Goal: Information Seeking & Learning: Learn about a topic

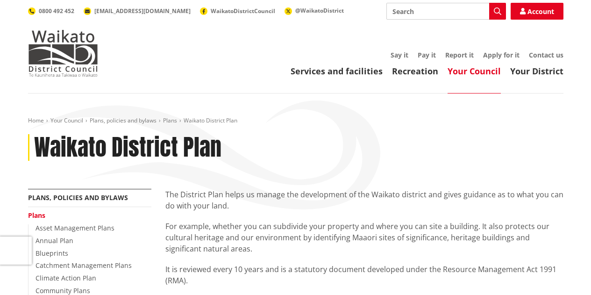
scroll to position [110, 0]
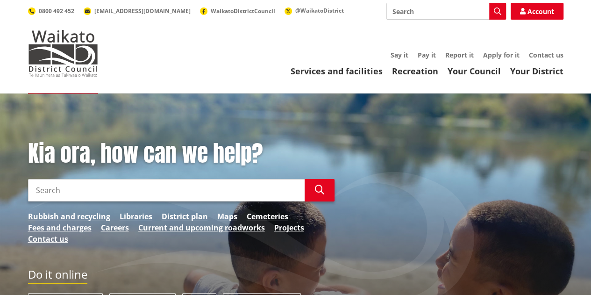
click at [421, 13] on input "Search" at bounding box center [446, 11] width 120 height 17
click at [435, 31] on div "Fast Track Resource Consents" at bounding box center [446, 28] width 119 height 17
type input "Fast Track Resource Consents"
click at [496, 7] on button "Search" at bounding box center [497, 11] width 17 height 17
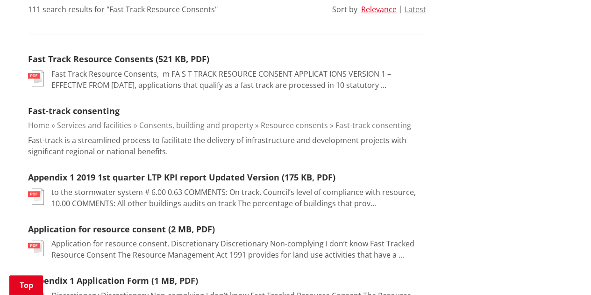
scroll to position [257, 0]
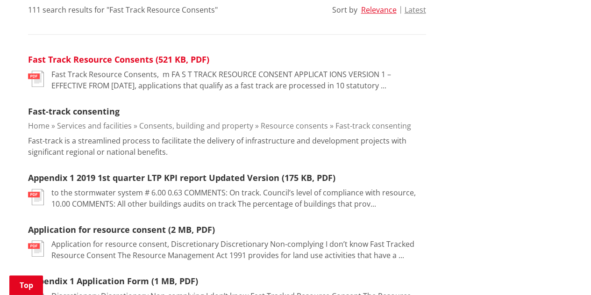
click at [134, 59] on link "Fast Track Resource Consents (521 KB, PDF)" at bounding box center [118, 59] width 181 height 11
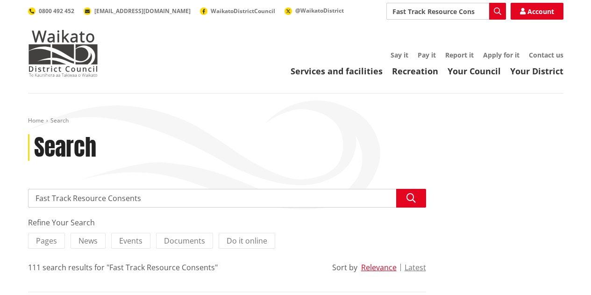
scroll to position [257, 0]
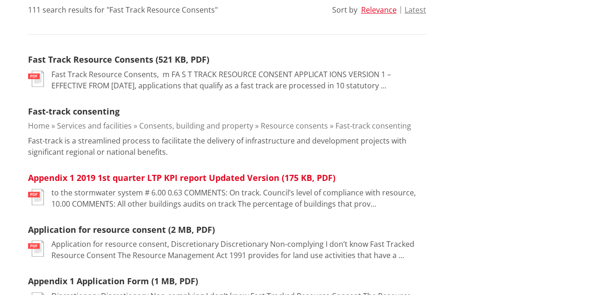
click at [141, 177] on link "Appendix 1 2019 1st quarter LTP KPI report Updated Version (175 KB, PDF)" at bounding box center [181, 177] width 307 height 11
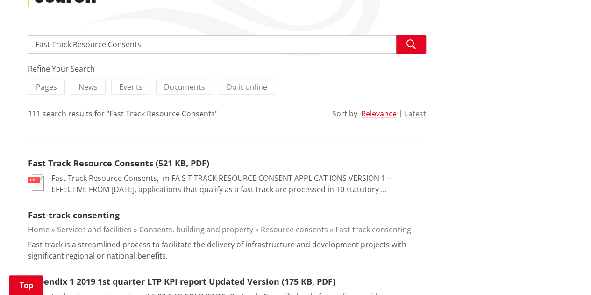
scroll to position [152, 0]
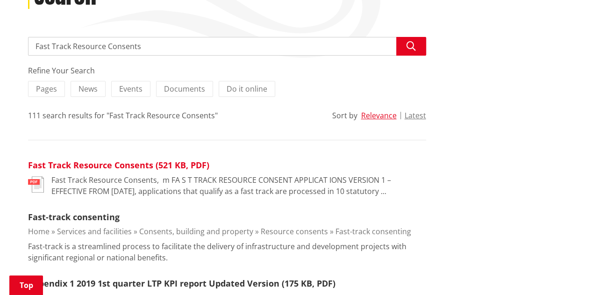
click at [109, 165] on link "Fast Track Resource Consents (521 KB, PDF)" at bounding box center [118, 164] width 181 height 11
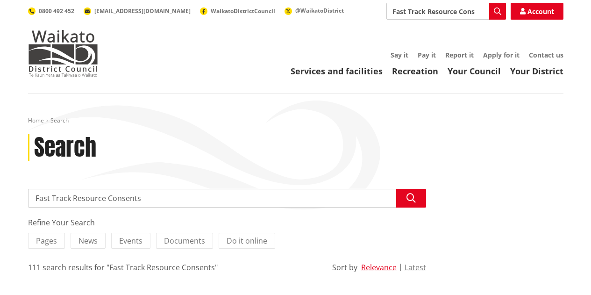
scroll to position [152, 0]
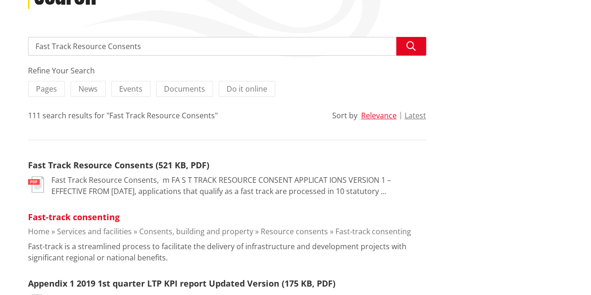
click at [69, 215] on link "Fast-track consenting" at bounding box center [74, 216] width 92 height 11
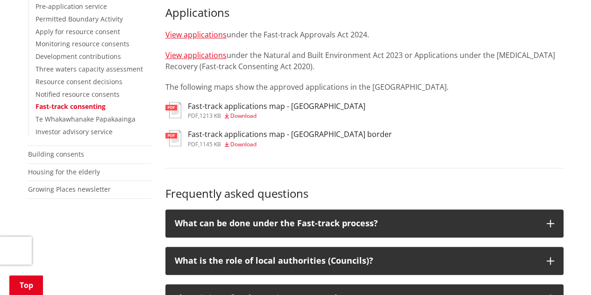
scroll to position [289, 0]
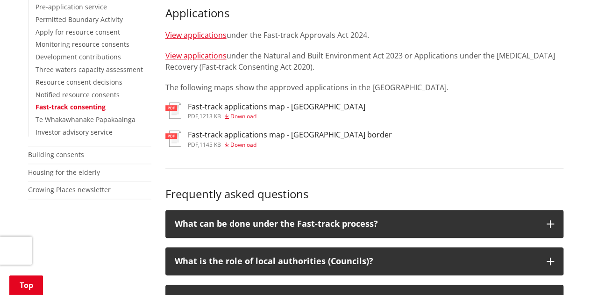
click at [220, 106] on h3 "Fast-track applications map - [GEOGRAPHIC_DATA]" at bounding box center [276, 106] width 177 height 9
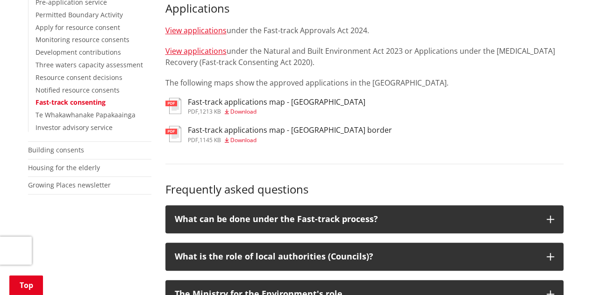
scroll to position [294, 0]
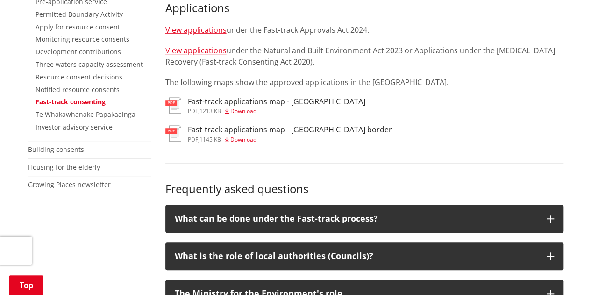
click at [242, 128] on h3 "Fast-track applications map - [GEOGRAPHIC_DATA] border" at bounding box center [290, 129] width 204 height 9
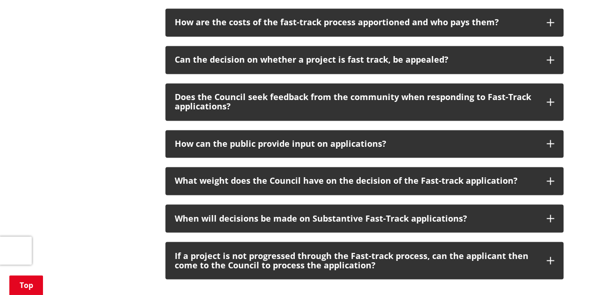
scroll to position [677, 0]
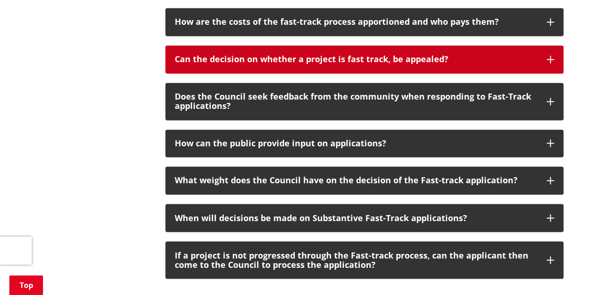
click at [548, 58] on icon "button" at bounding box center [549, 59] width 7 height 7
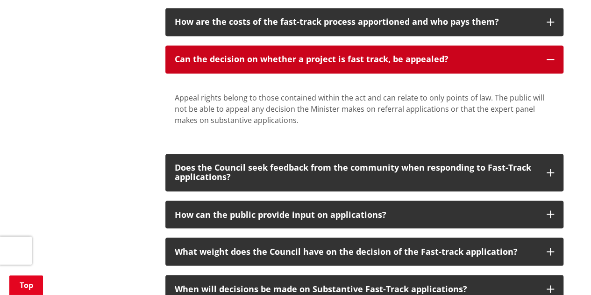
click at [548, 58] on icon "button" at bounding box center [549, 59] width 7 height 7
